Goal: Obtain resource: Download file/media

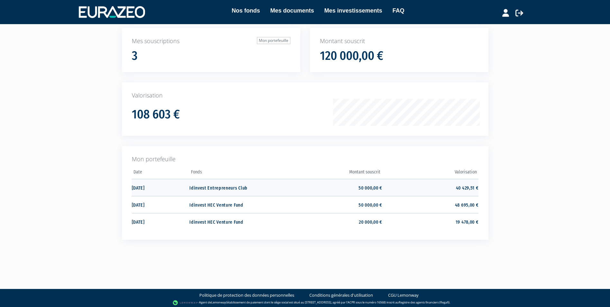
scroll to position [46, 0]
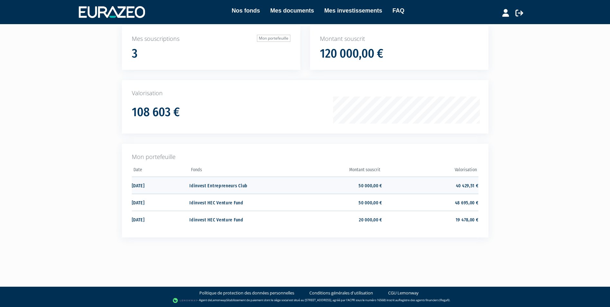
click at [464, 187] on td "40 429,51 €" at bounding box center [430, 184] width 96 height 17
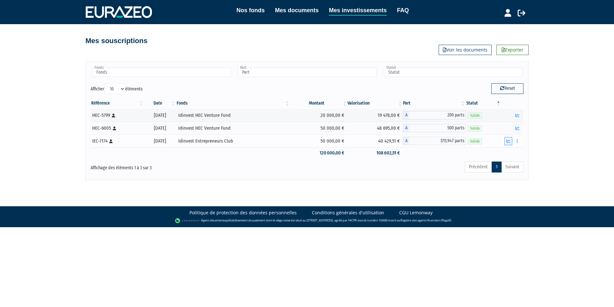
click at [510, 140] on icon "button" at bounding box center [509, 141] width 4 height 4
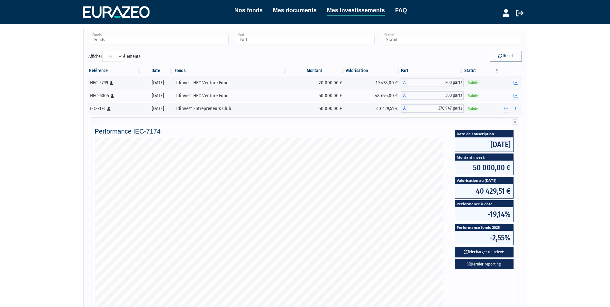
scroll to position [32, 0]
click at [515, 82] on icon "button" at bounding box center [515, 83] width 4 height 4
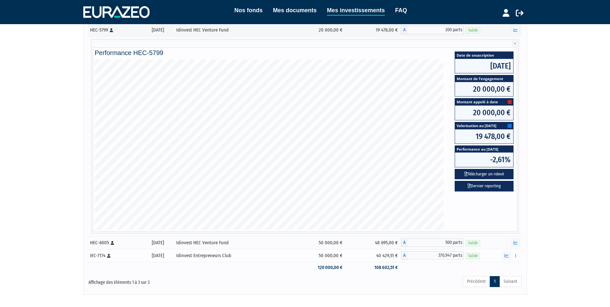
scroll to position [96, 0]
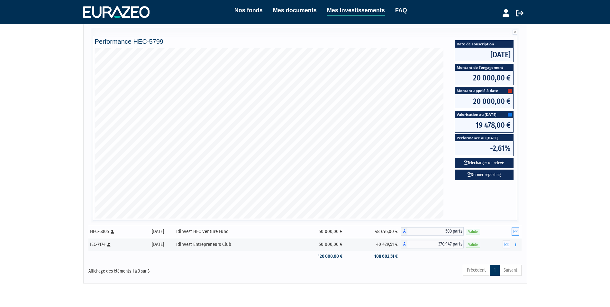
click at [515, 230] on icon "button" at bounding box center [515, 231] width 4 height 4
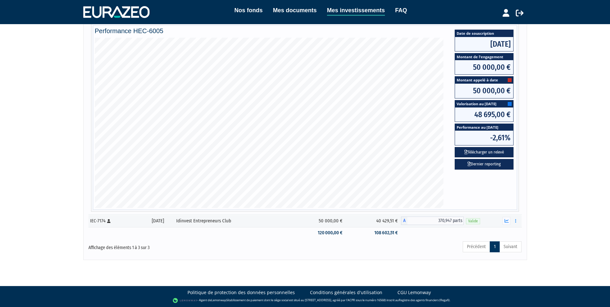
scroll to position [0, 0]
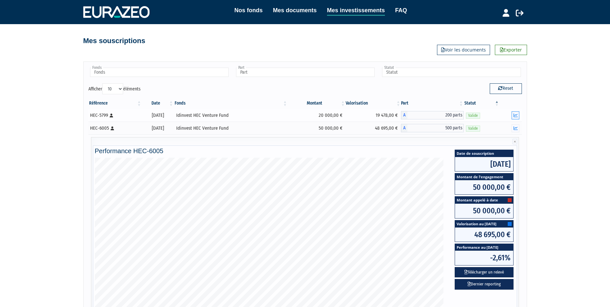
click at [515, 114] on icon "button" at bounding box center [515, 115] width 4 height 4
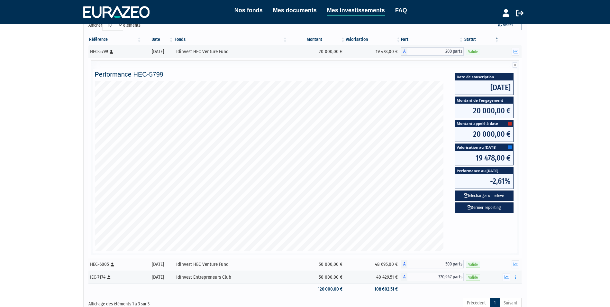
scroll to position [64, 0]
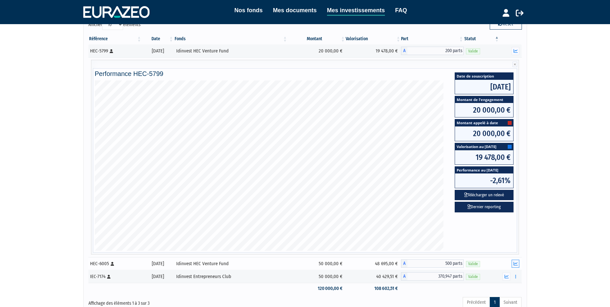
click at [516, 264] on icon "button" at bounding box center [515, 263] width 4 height 4
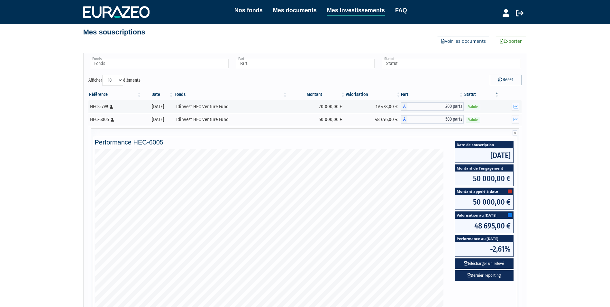
scroll to position [0, 0]
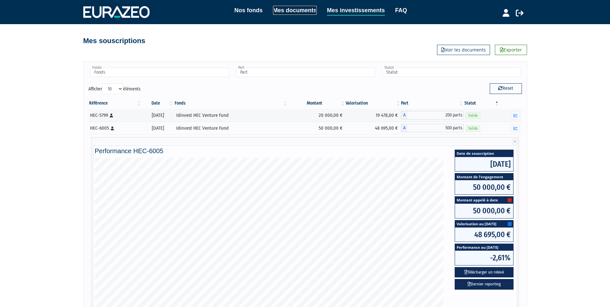
click at [286, 9] on link "Mes documents" at bounding box center [295, 10] width 44 height 9
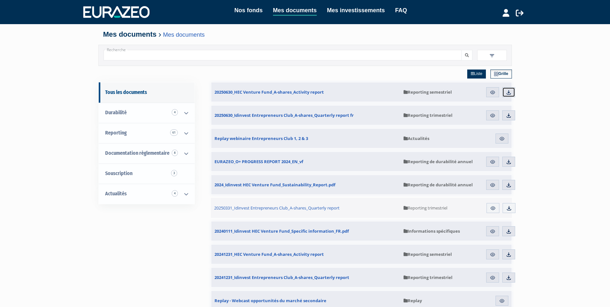
click at [507, 92] on img at bounding box center [509, 92] width 6 height 6
click at [509, 115] on img at bounding box center [509, 115] width 6 height 6
click at [509, 207] on img at bounding box center [509, 208] width 6 height 6
click at [507, 255] on img at bounding box center [509, 254] width 6 height 6
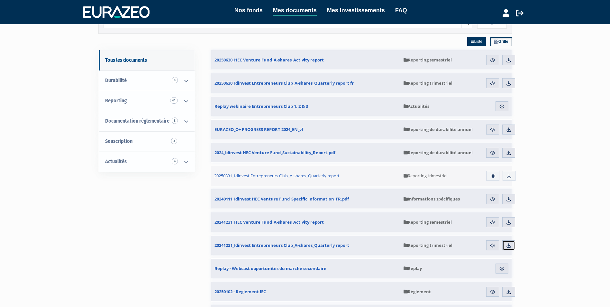
click at [510, 244] on img at bounding box center [509, 245] width 6 height 6
click at [247, 12] on link "Nos fonds" at bounding box center [248, 10] width 28 height 9
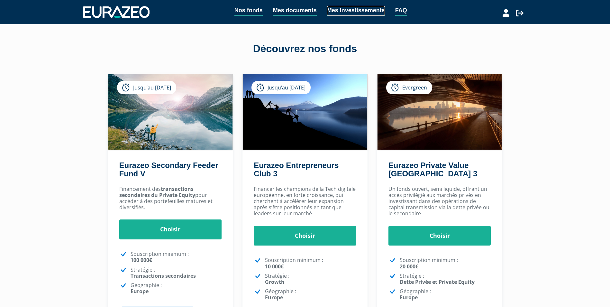
click at [358, 8] on link "Mes investissements" at bounding box center [356, 11] width 58 height 10
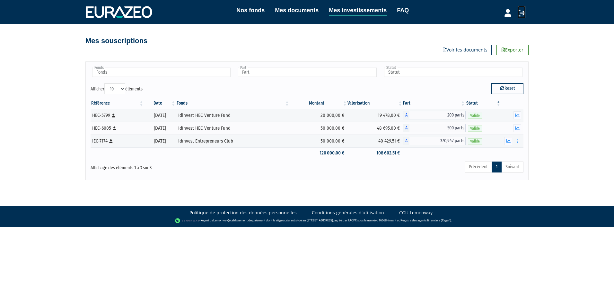
click at [522, 13] on icon at bounding box center [522, 13] width 8 height 8
